Goal: Transaction & Acquisition: Purchase product/service

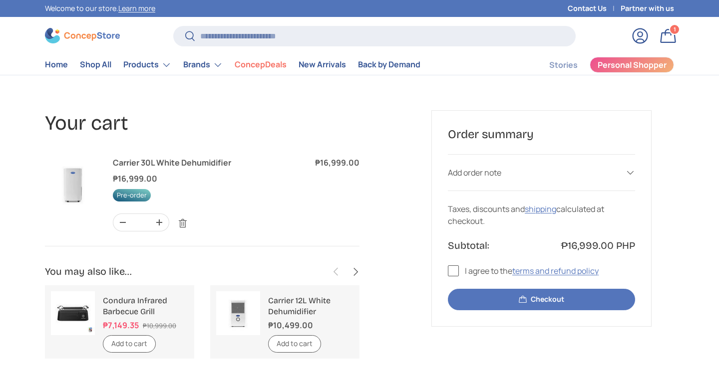
click at [138, 198] on span "Pre-order" at bounding box center [132, 195] width 38 height 12
click at [64, 190] on img at bounding box center [73, 185] width 56 height 56
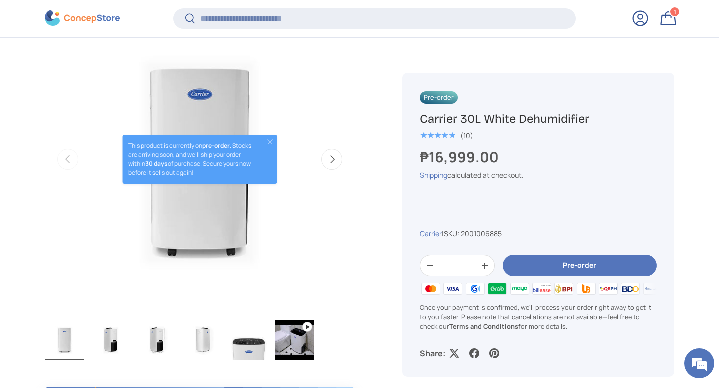
scroll to position [383, 0]
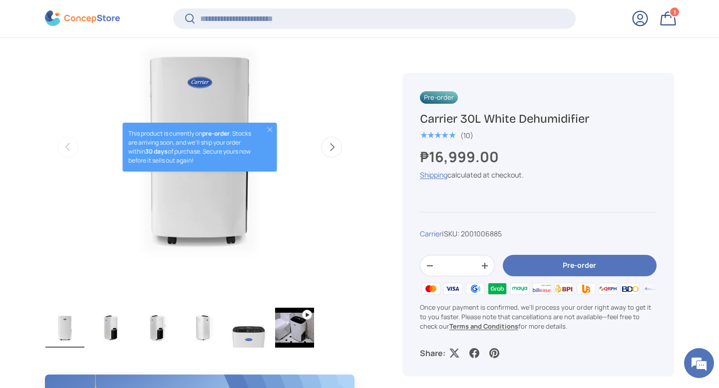
click at [334, 151] on button "Next" at bounding box center [331, 147] width 21 height 21
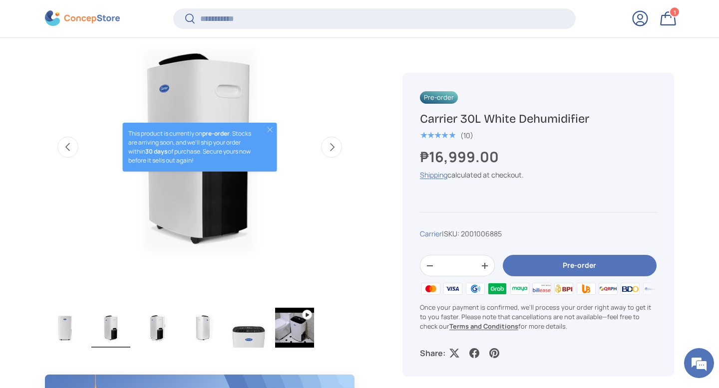
click at [334, 151] on button "Next" at bounding box center [331, 147] width 21 height 21
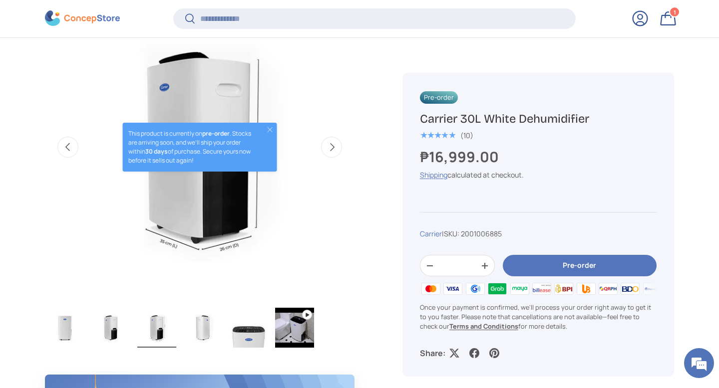
click at [334, 151] on button "Next" at bounding box center [331, 147] width 21 height 21
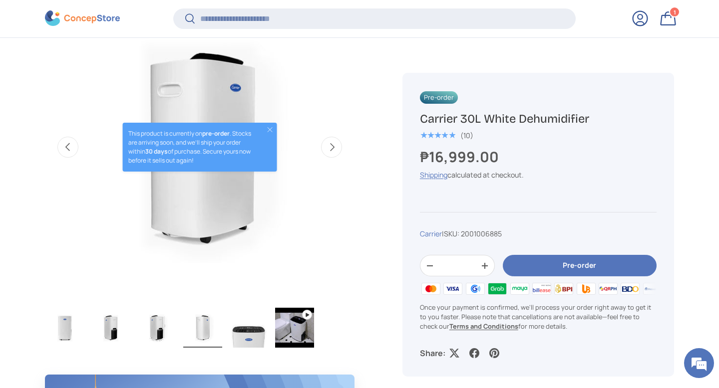
click at [334, 151] on button "Next" at bounding box center [331, 147] width 21 height 21
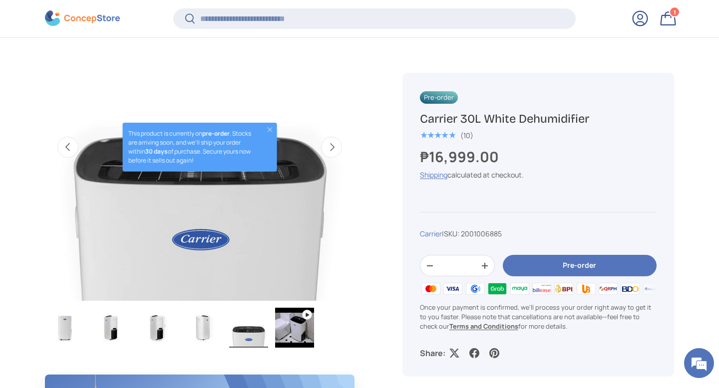
click at [334, 151] on button "Next" at bounding box center [331, 147] width 21 height 21
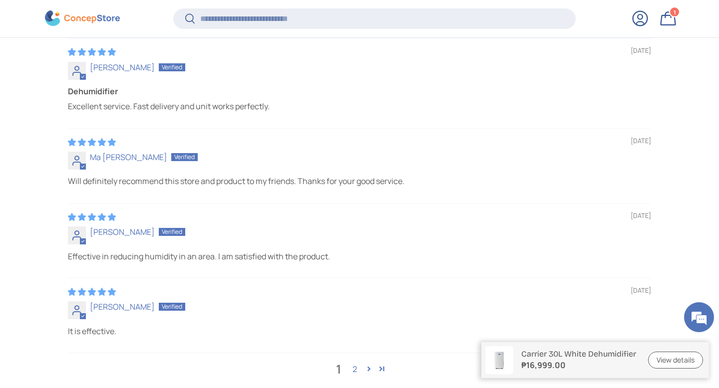
scroll to position [2983, 0]
